Goal: Communication & Community: Ask a question

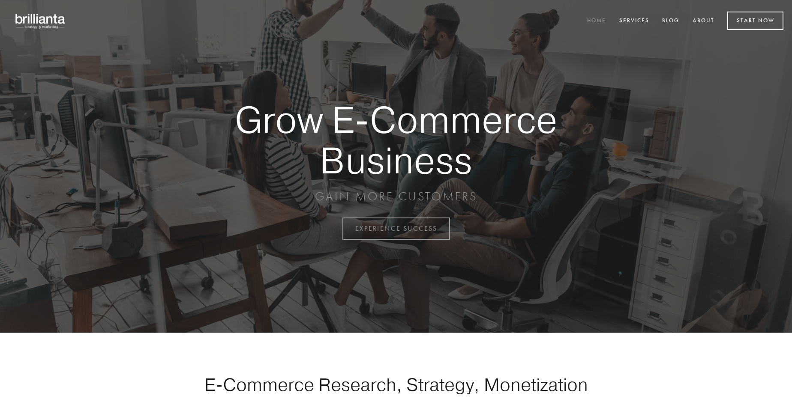
scroll to position [2246, 0]
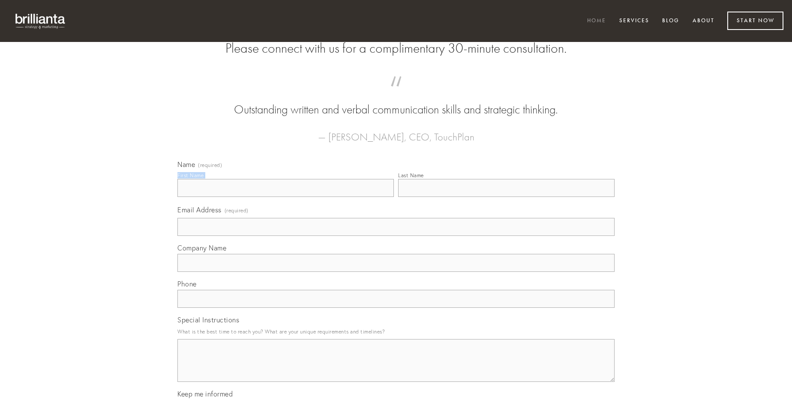
type input "[PERSON_NAME]"
click at [506, 197] on input "Last Name" at bounding box center [506, 188] width 216 height 18
type input "[PERSON_NAME]"
click at [396, 236] on input "Email Address (required)" at bounding box center [395, 227] width 437 height 18
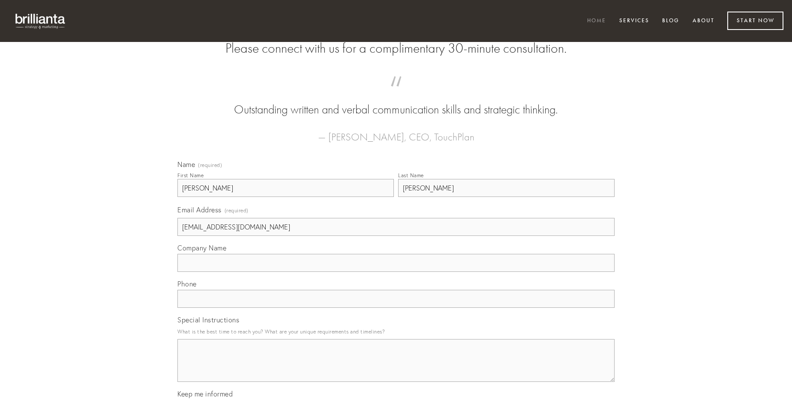
type input "[EMAIL_ADDRESS][DOMAIN_NAME]"
click at [396, 272] on input "Company Name" at bounding box center [395, 263] width 437 height 18
type input "vacuus"
click at [396, 308] on input "text" at bounding box center [395, 299] width 437 height 18
click at [396, 368] on textarea "Special Instructions" at bounding box center [395, 360] width 437 height 43
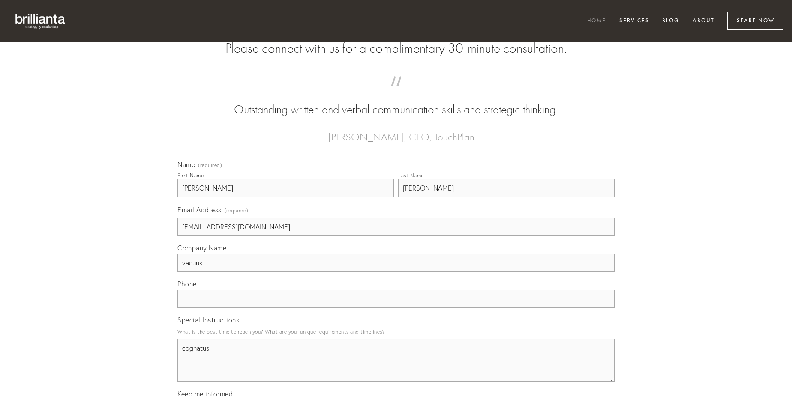
type textarea "cognatus"
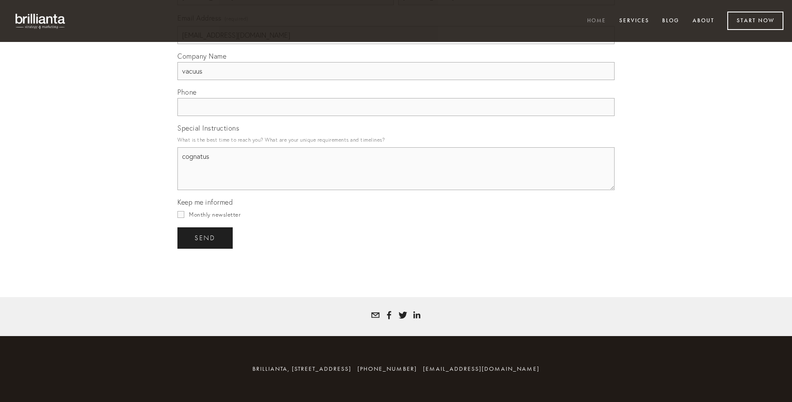
click at [206, 238] on span "send" at bounding box center [204, 238] width 21 height 8
